Goal: Task Accomplishment & Management: Complete application form

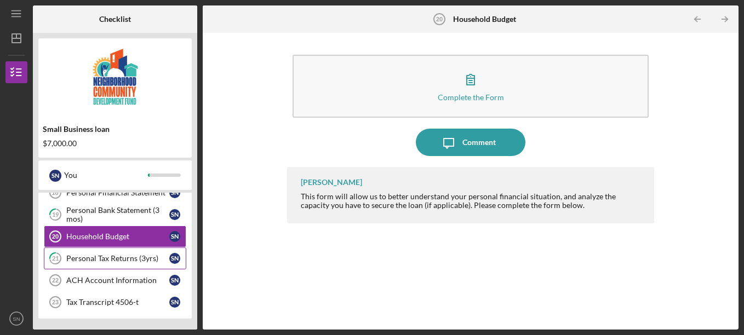
click at [131, 257] on div "Personal Tax Returns (3yrs)" at bounding box center [117, 258] width 103 height 9
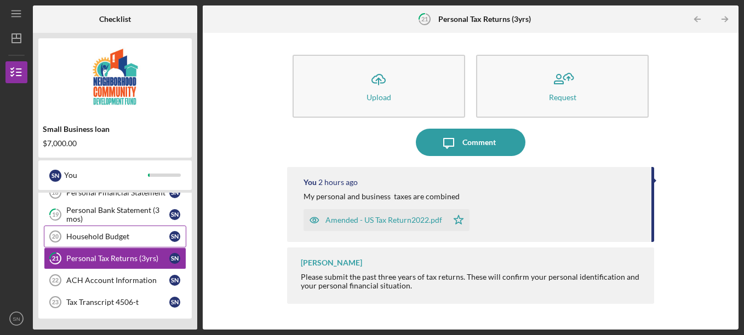
click at [130, 234] on div "Household Budget" at bounding box center [117, 236] width 103 height 9
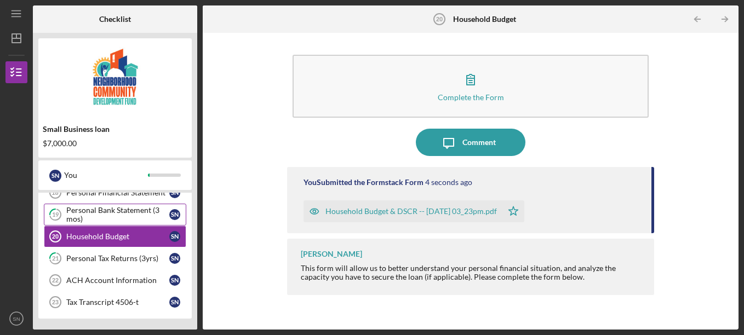
click at [132, 216] on div "Personal Bank Statement (3 mos)" at bounding box center [117, 215] width 103 height 18
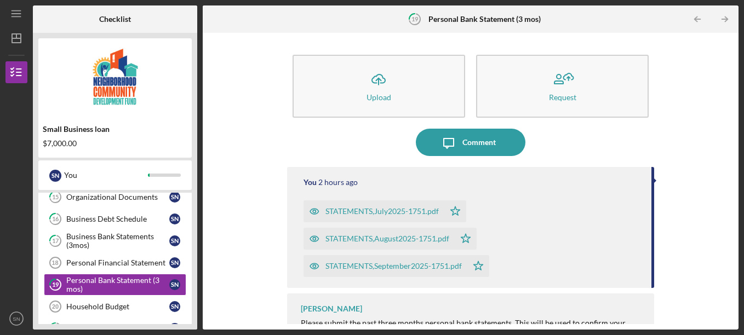
scroll to position [388, 0]
click at [120, 265] on div "Personal Financial Statement" at bounding box center [117, 263] width 103 height 9
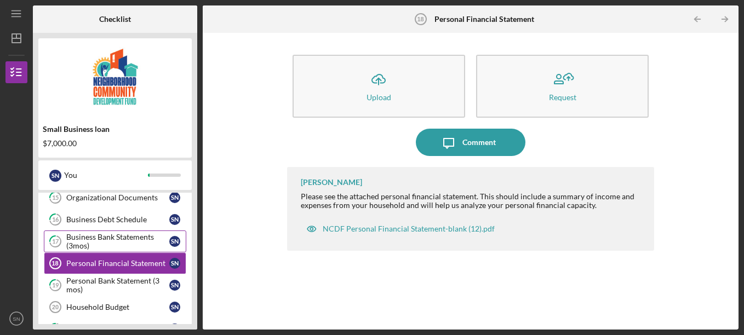
click at [124, 242] on div "Business Bank Statements (3mos)" at bounding box center [117, 242] width 103 height 18
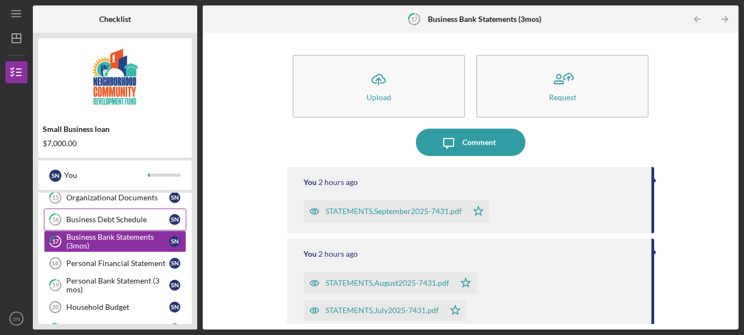
click at [122, 219] on div "Business Debt Schedule" at bounding box center [117, 219] width 103 height 9
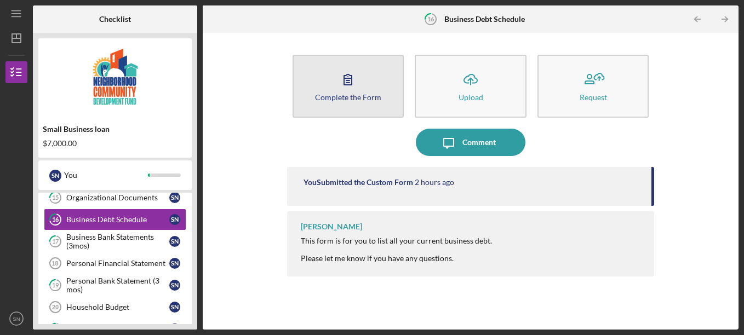
click at [359, 82] on icon "button" at bounding box center [347, 79] width 27 height 27
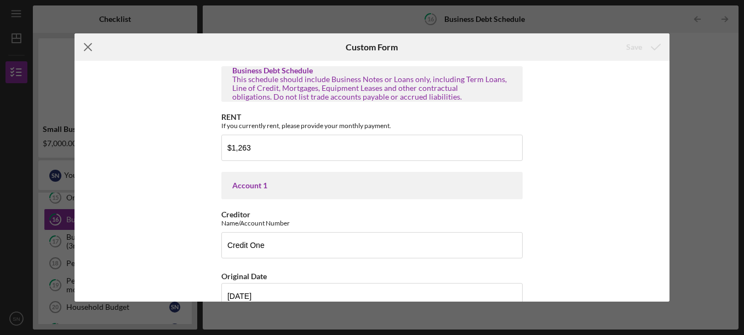
click at [87, 48] on line at bounding box center [87, 47] width 7 height 7
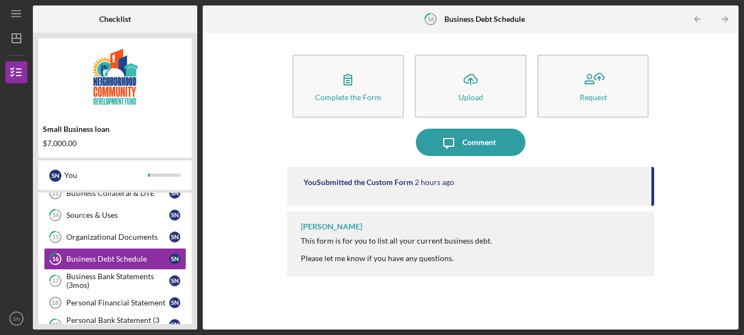
scroll to position [348, 0]
click at [134, 243] on link "15 Organizational Documents S N" at bounding box center [115, 238] width 142 height 22
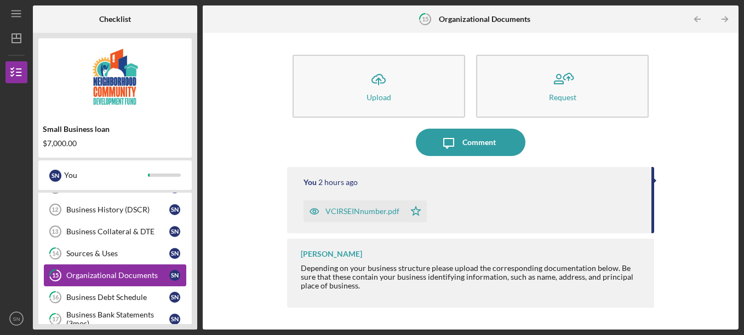
scroll to position [309, 0]
click at [128, 259] on div "Sources & Uses" at bounding box center [117, 254] width 103 height 9
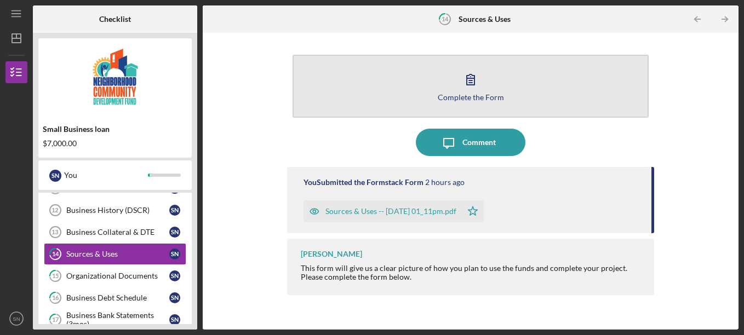
click at [393, 108] on button "Complete the Form Form" at bounding box center [471, 86] width 357 height 63
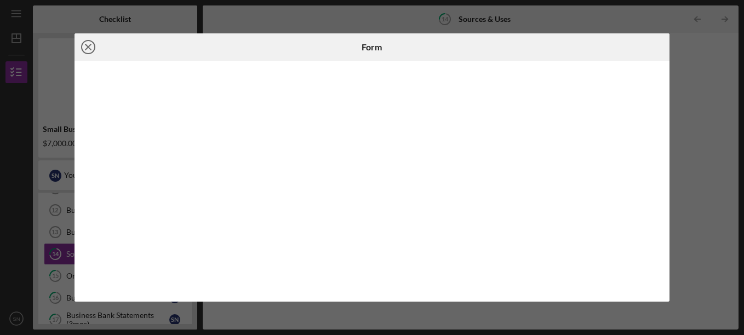
click at [92, 48] on icon "Icon/Close" at bounding box center [87, 46] width 27 height 27
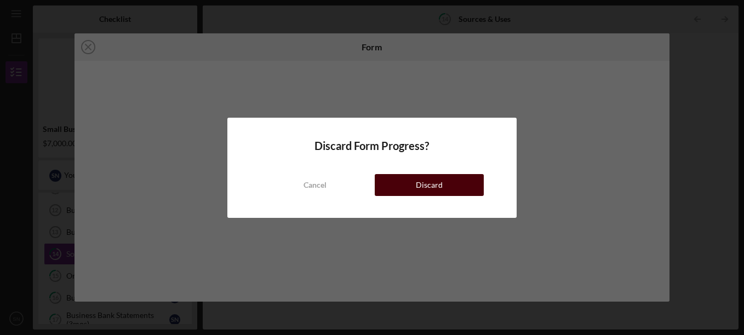
click at [398, 185] on button "Discard" at bounding box center [429, 185] width 109 height 22
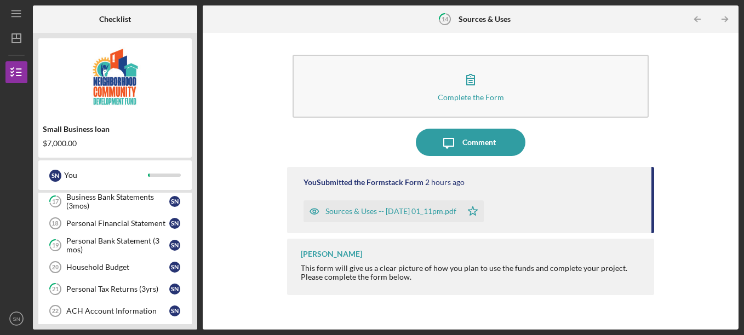
scroll to position [428, 0]
click at [122, 269] on div "Household Budget" at bounding box center [117, 266] width 103 height 9
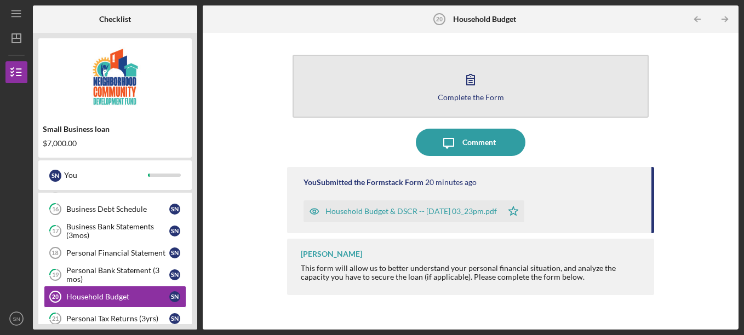
scroll to position [397, 0]
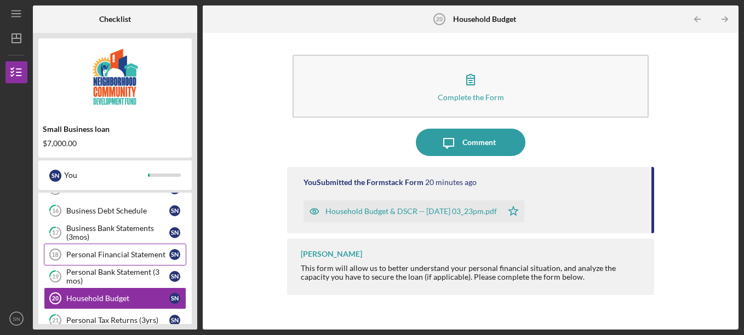
click at [130, 256] on div "Personal Financial Statement" at bounding box center [117, 254] width 103 height 9
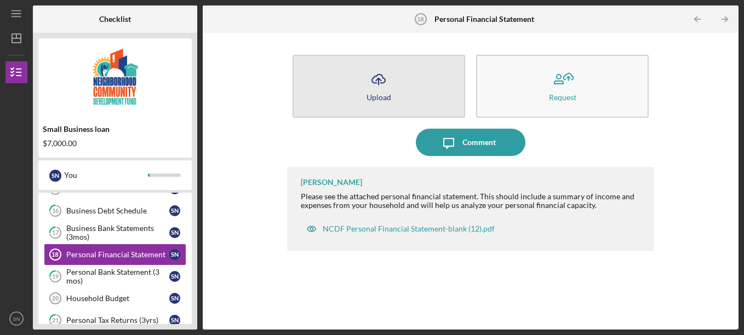
click at [454, 92] on button "Icon/Upload Upload" at bounding box center [379, 86] width 173 height 63
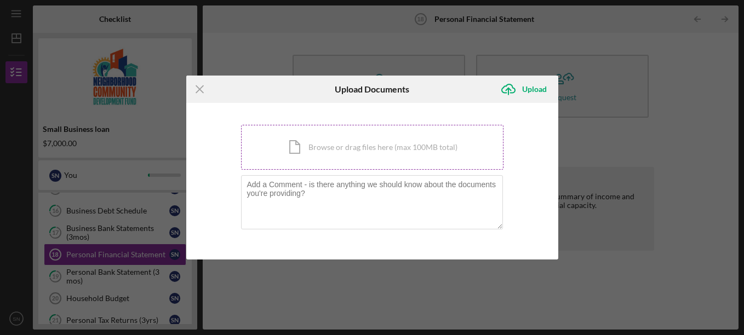
click at [437, 151] on div "Icon/Document Browse or drag files here (max 100MB total) Tap to choose files o…" at bounding box center [372, 147] width 262 height 45
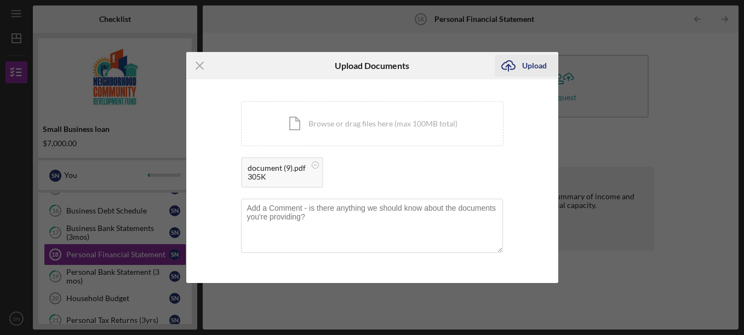
click at [523, 62] on div "Upload" at bounding box center [534, 66] width 25 height 22
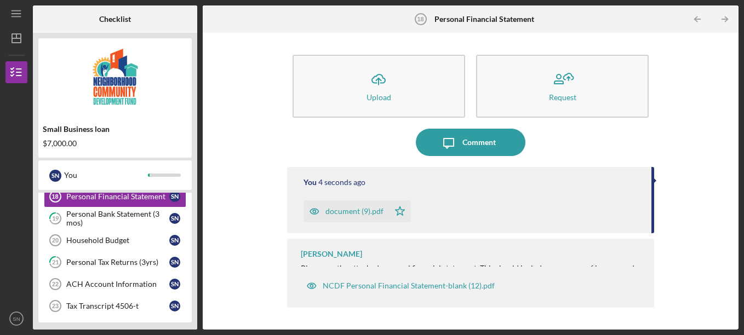
scroll to position [458, 0]
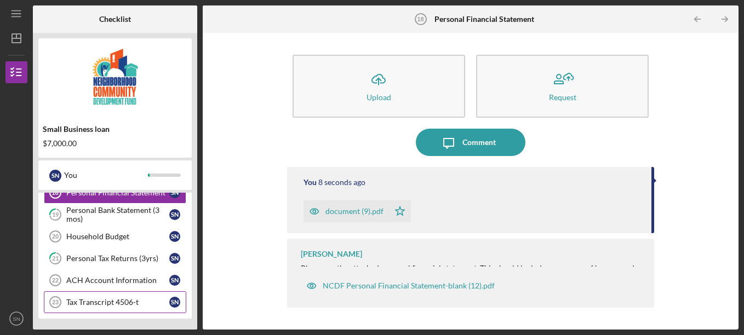
click at [114, 305] on div "Tax Transcript 4506-t" at bounding box center [117, 302] width 103 height 9
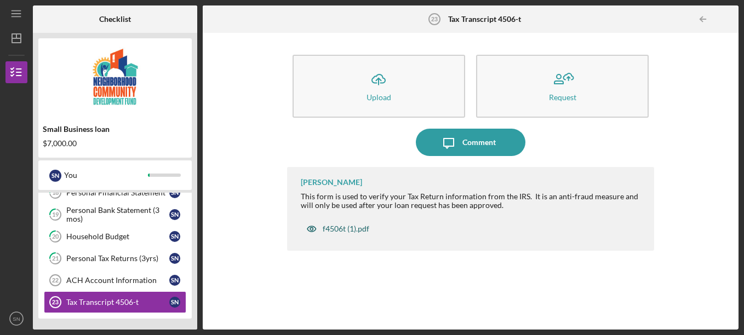
click at [339, 228] on div "f4506t (1).pdf" at bounding box center [346, 229] width 47 height 9
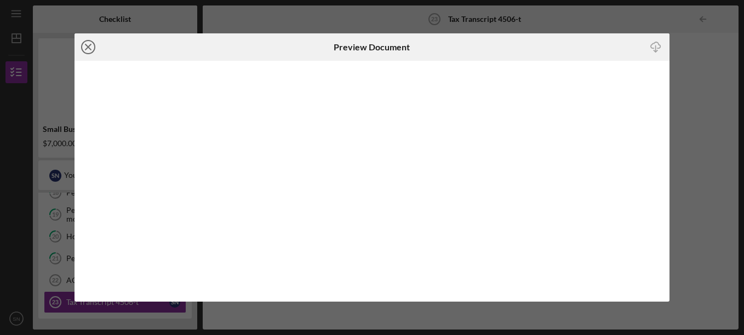
click at [83, 48] on icon "Icon/Close" at bounding box center [87, 46] width 27 height 27
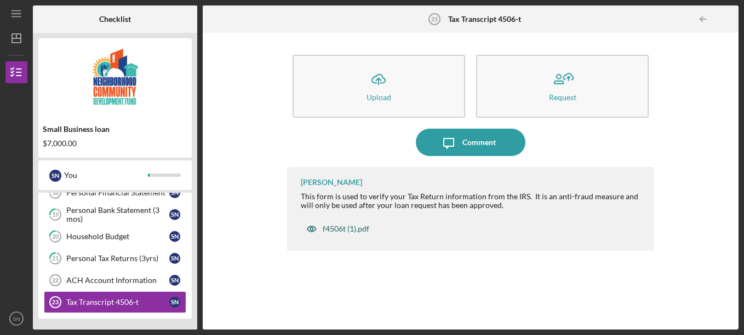
click at [313, 227] on icon "button" at bounding box center [311, 228] width 9 height 5
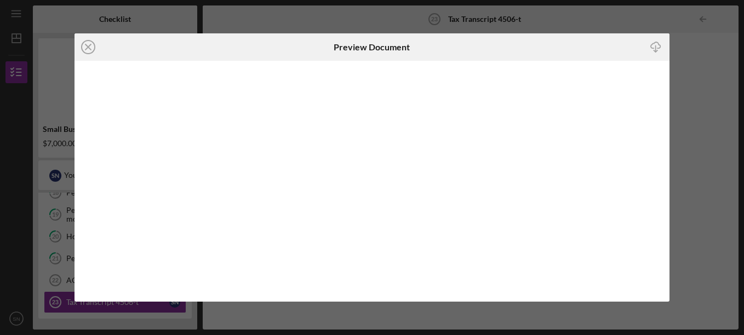
click at [655, 44] on icon "Icon/Download" at bounding box center [656, 47] width 25 height 25
click at [89, 46] on line at bounding box center [87, 46] width 5 height 5
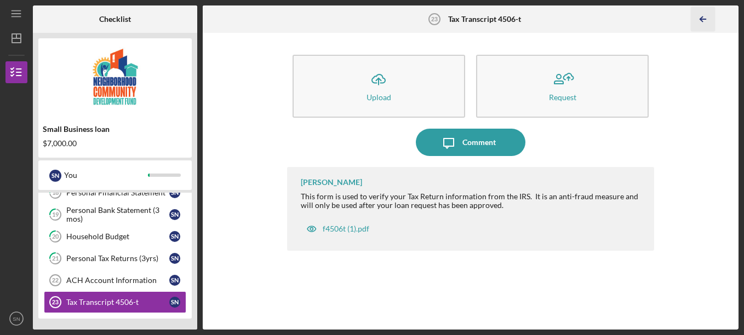
click at [703, 18] on icon "Icon/Table Pagination Arrow" at bounding box center [703, 19] width 25 height 25
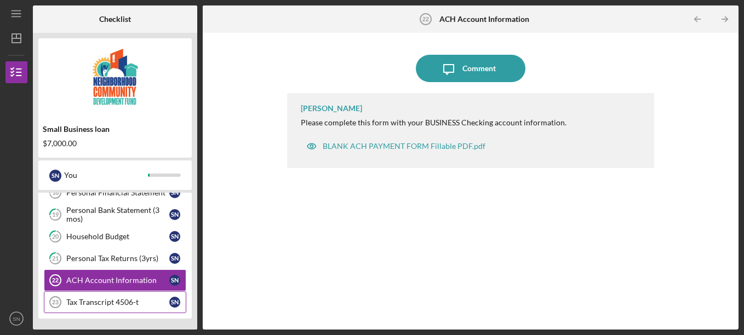
click at [117, 302] on div "Tax Transcript 4506-t" at bounding box center [117, 302] width 103 height 9
